Goal: Find specific page/section: Find specific page/section

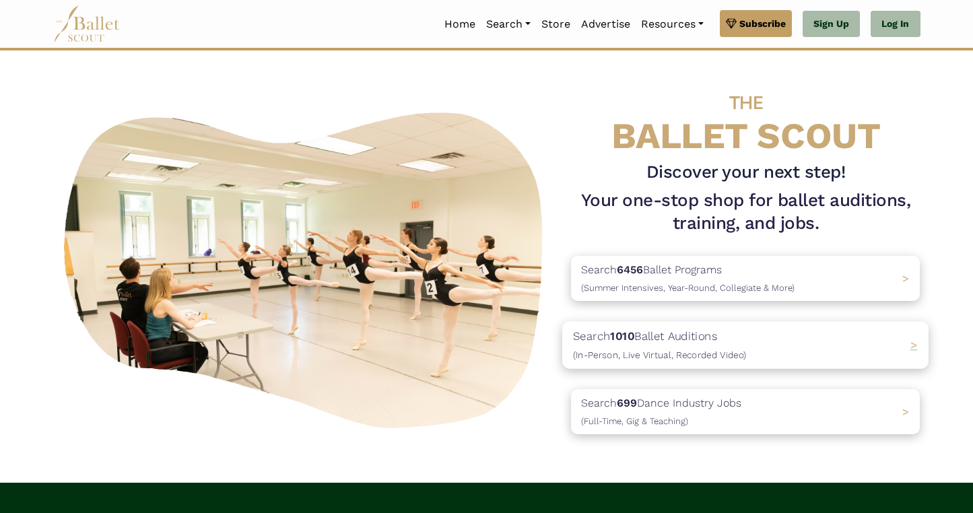
click at [600, 335] on p "Search 1010 Ballet Auditions (In-Person, Live Virtual, Recorded Video)" at bounding box center [659, 345] width 173 height 36
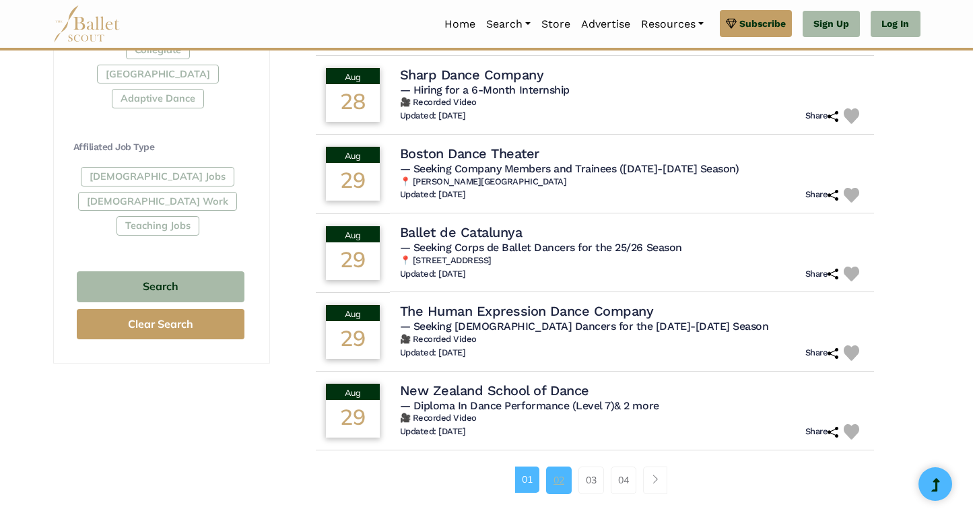
scroll to position [876, 0]
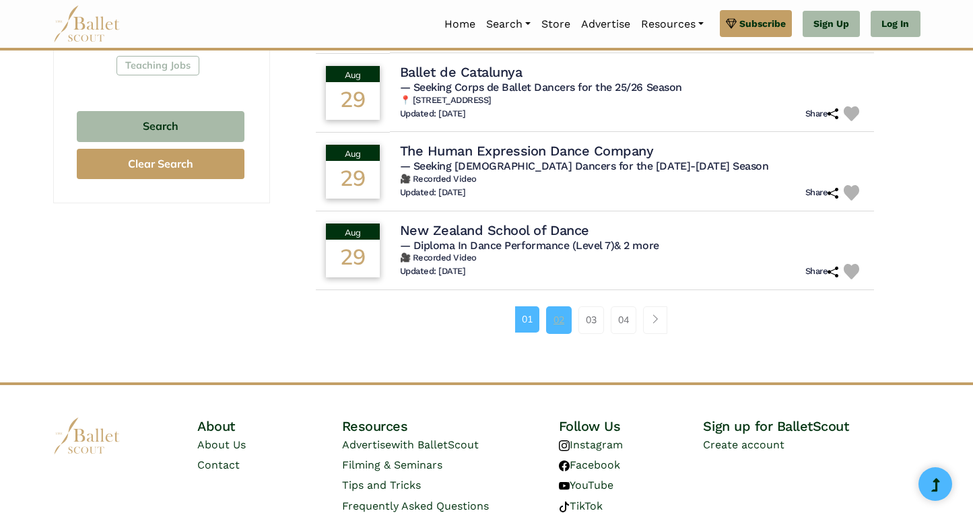
click at [551, 318] on link "02" at bounding box center [559, 319] width 26 height 27
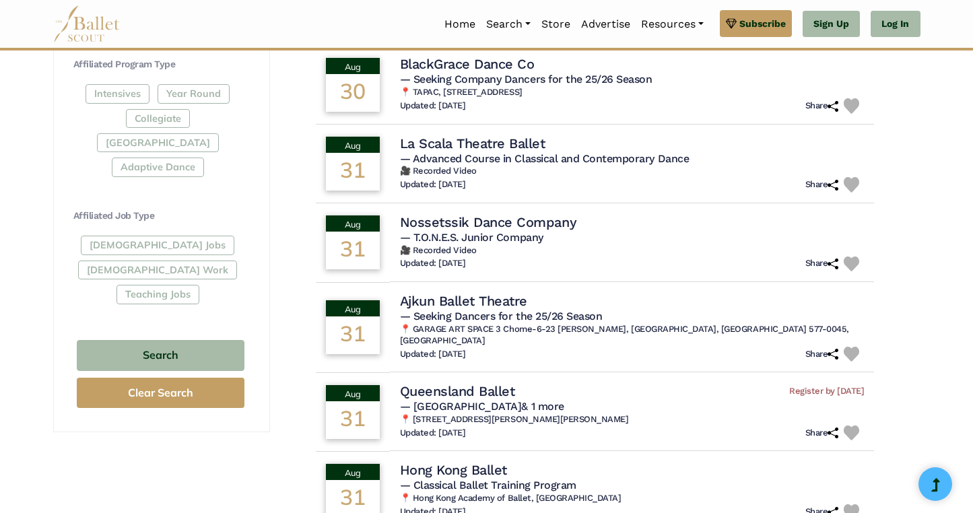
scroll to position [724, 0]
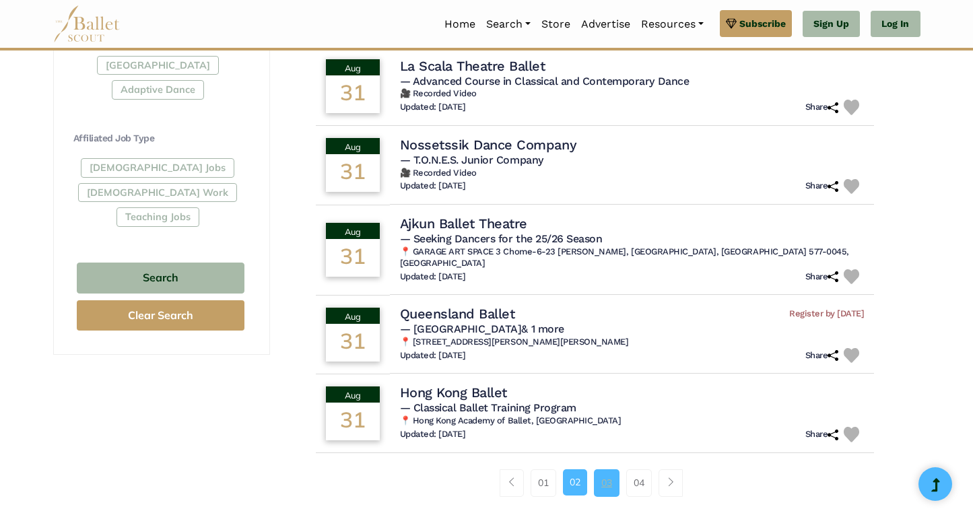
click at [600, 469] on link "03" at bounding box center [607, 482] width 26 height 27
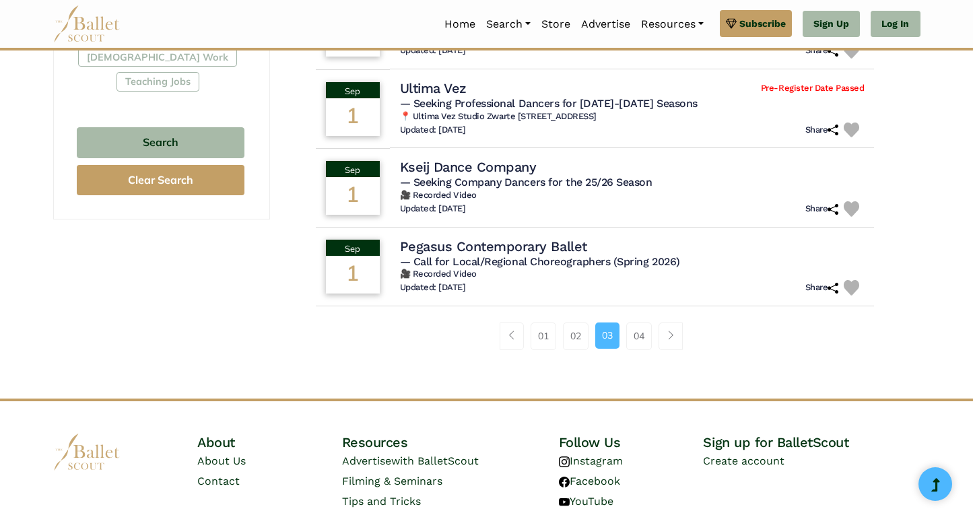
scroll to position [937, 0]
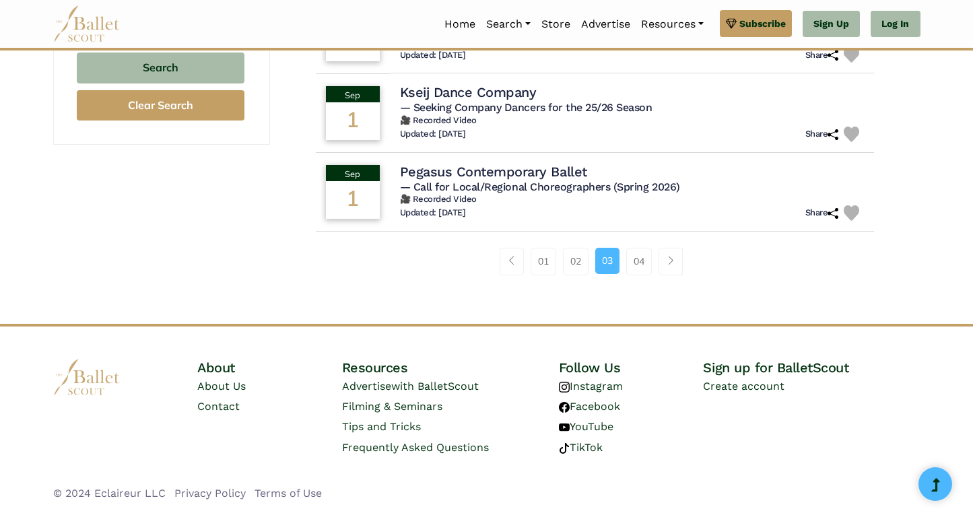
click at [625, 260] on li "03" at bounding box center [611, 261] width 31 height 27
click at [627, 261] on link "04" at bounding box center [639, 261] width 26 height 27
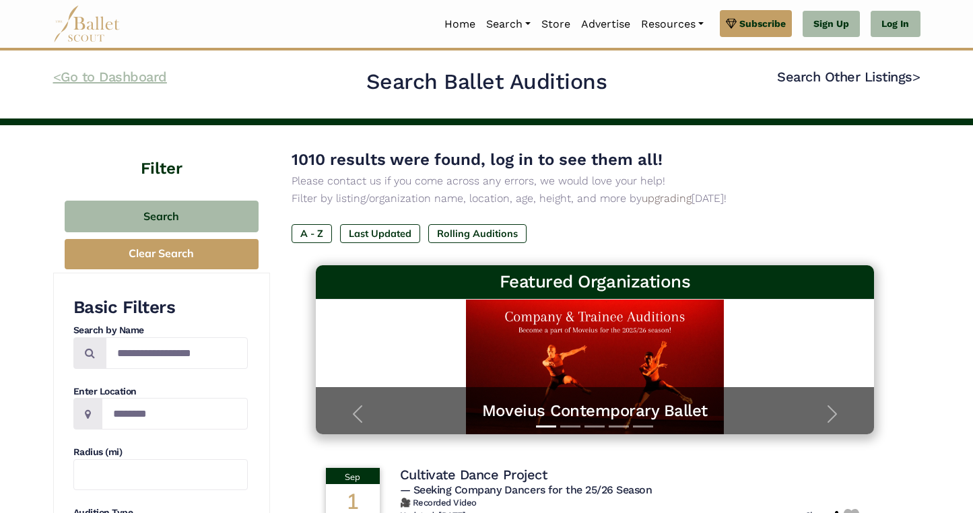
click at [90, 77] on link "< Go to Dashboard" at bounding box center [110, 77] width 114 height 16
